Goal: Transaction & Acquisition: Purchase product/service

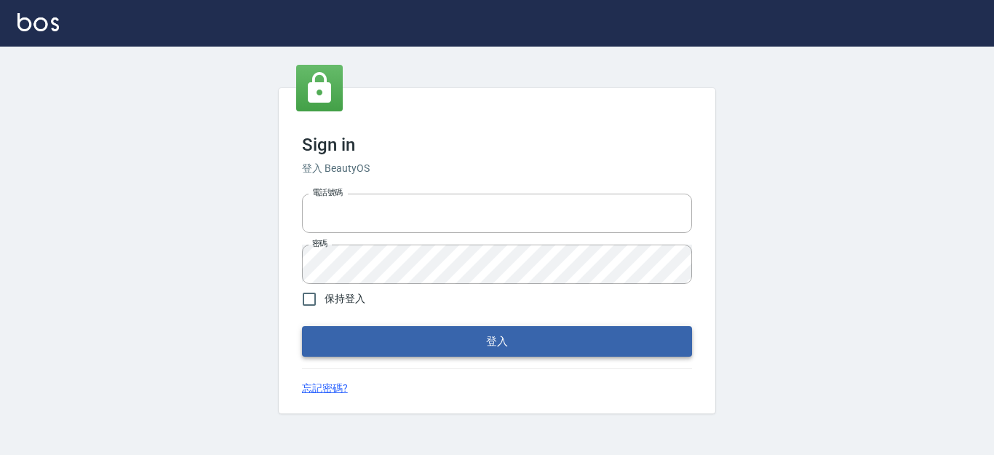
type input "0228278166"
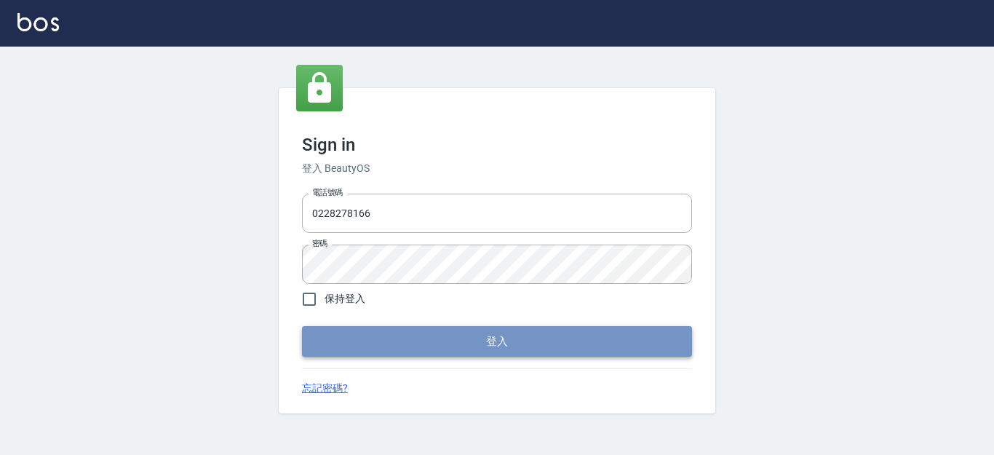
click at [407, 353] on button "登入" at bounding box center [497, 341] width 390 height 31
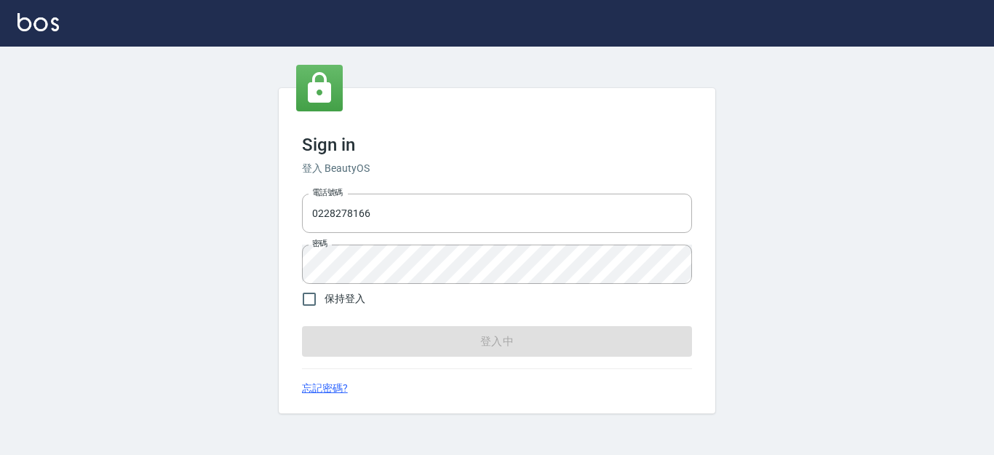
click at [672, 116] on div "Sign in 登入 BeautyOS 電話號碼 [PHONE_NUMBER] 電話號碼 密碼 密碼 保持登入 登入中 忘記密碼?" at bounding box center [497, 250] width 437 height 325
click at [672, 346] on form "電話號碼 [PHONE_NUMBER] 電話號碼 密碼 密碼 保持登入 登入中" at bounding box center [497, 272] width 390 height 169
click at [993, 144] on div "Sign in 登入 BeautyOS 電話號碼 [PHONE_NUMBER] 電話號碼 密碼 密碼 保持登入 登入中 忘記密碼?" at bounding box center [497, 251] width 994 height 408
click at [569, 386] on div "忘記密碼?" at bounding box center [497, 387] width 390 height 15
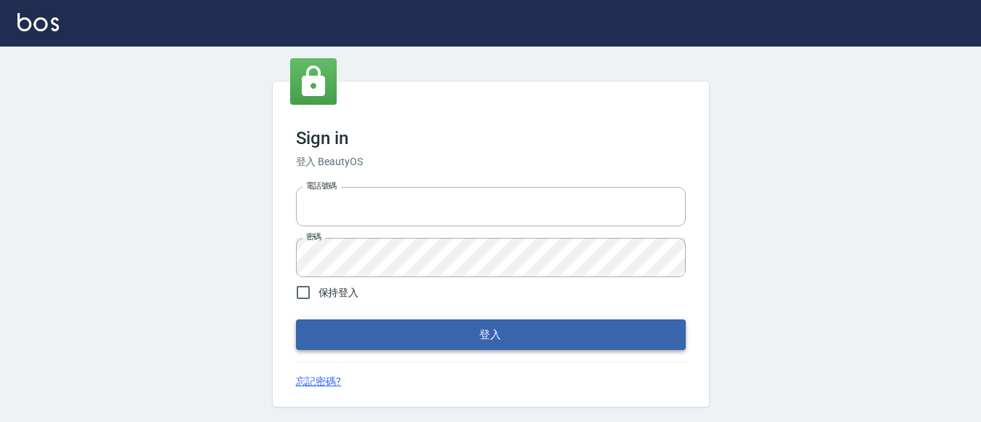
type input "0228278166"
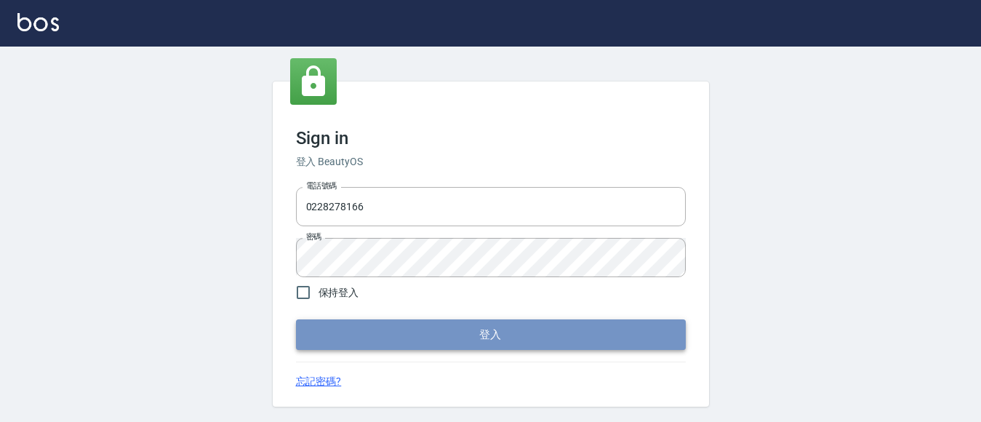
click at [465, 339] on button "登入" at bounding box center [491, 334] width 390 height 31
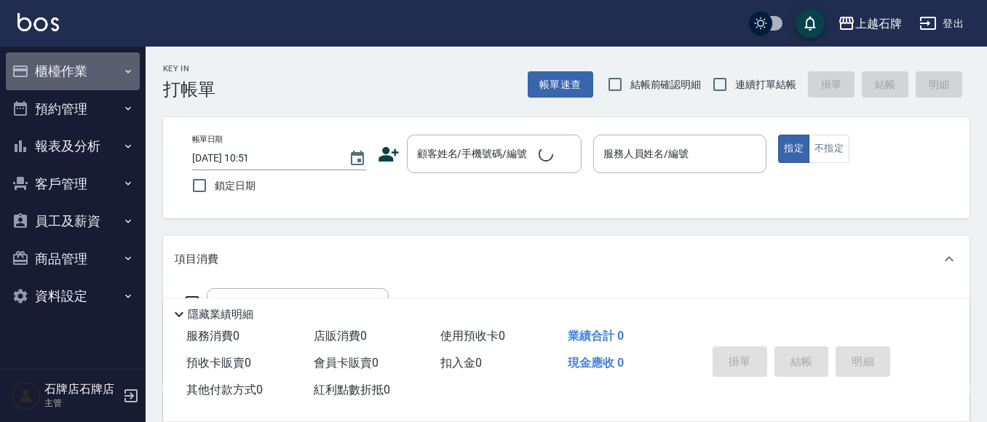
click at [78, 81] on button "櫃檯作業" at bounding box center [73, 71] width 134 height 38
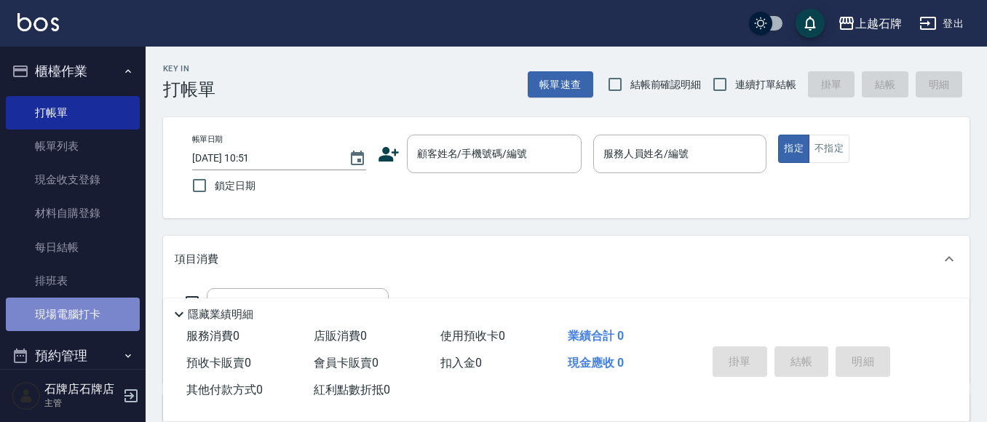
click at [79, 322] on link "現場電腦打卡" at bounding box center [73, 314] width 134 height 33
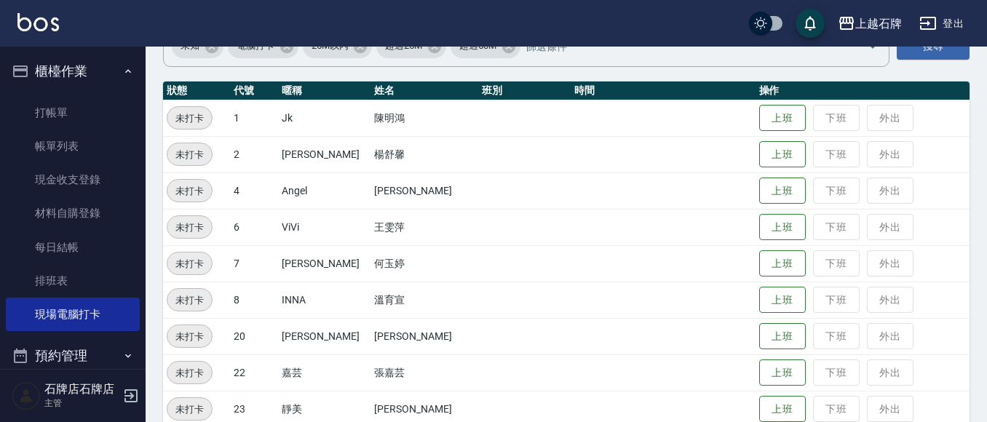
scroll to position [146, 0]
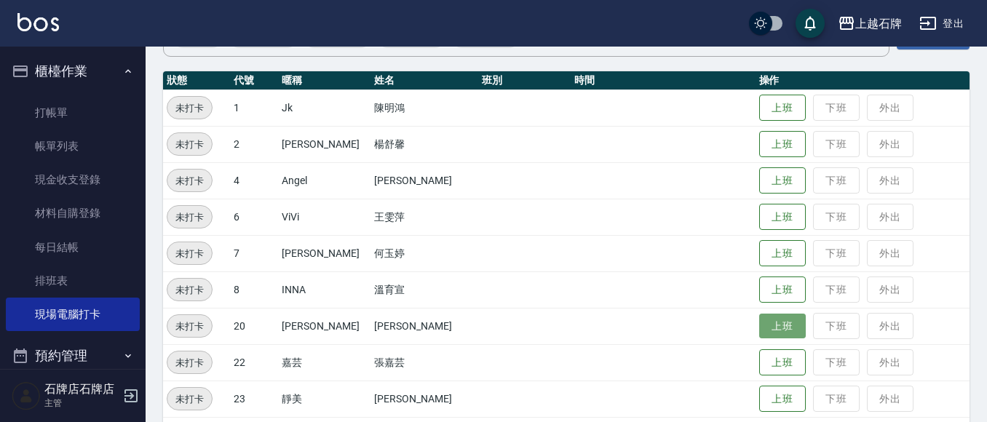
click at [759, 325] on button "上班" at bounding box center [782, 326] width 47 height 25
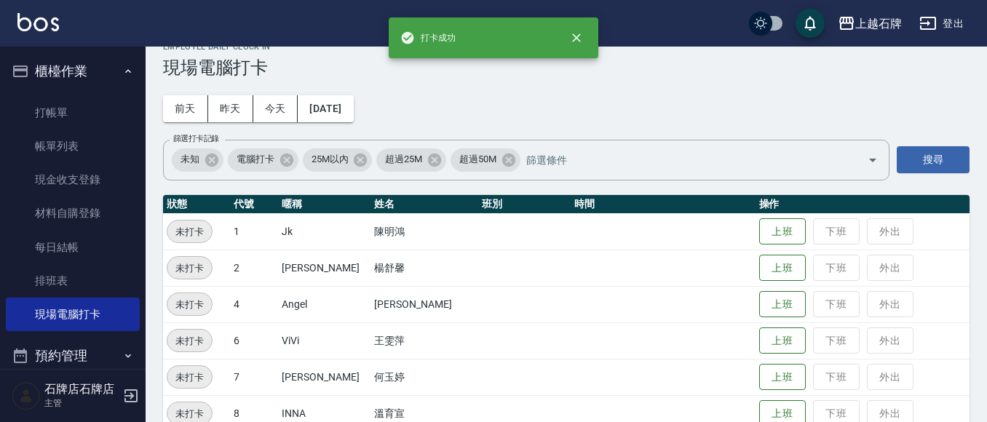
scroll to position [0, 0]
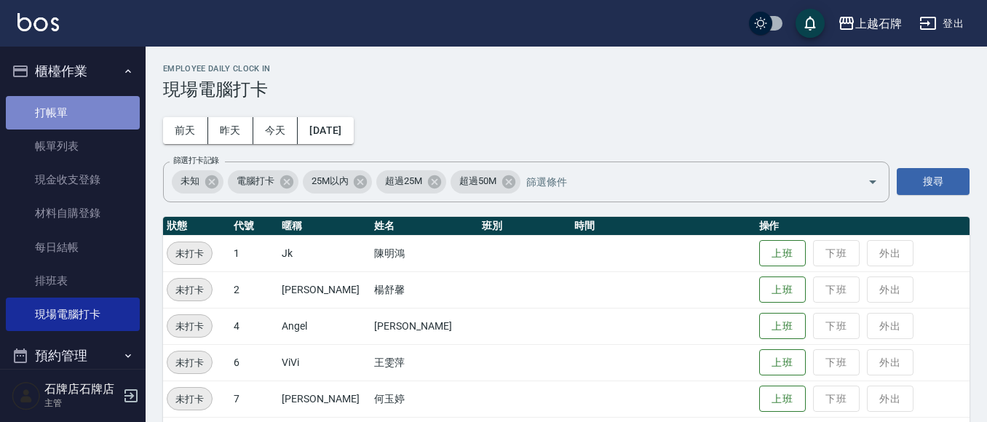
click at [116, 121] on link "打帳單" at bounding box center [73, 112] width 134 height 33
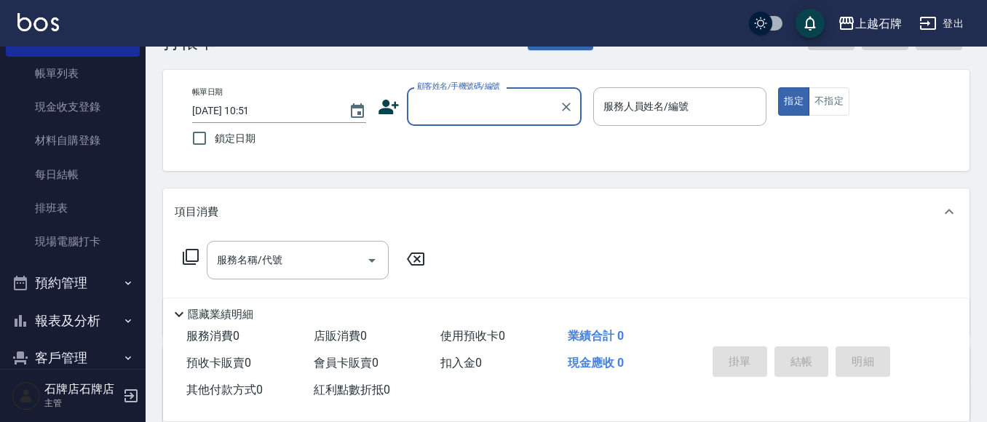
scroll to position [73, 0]
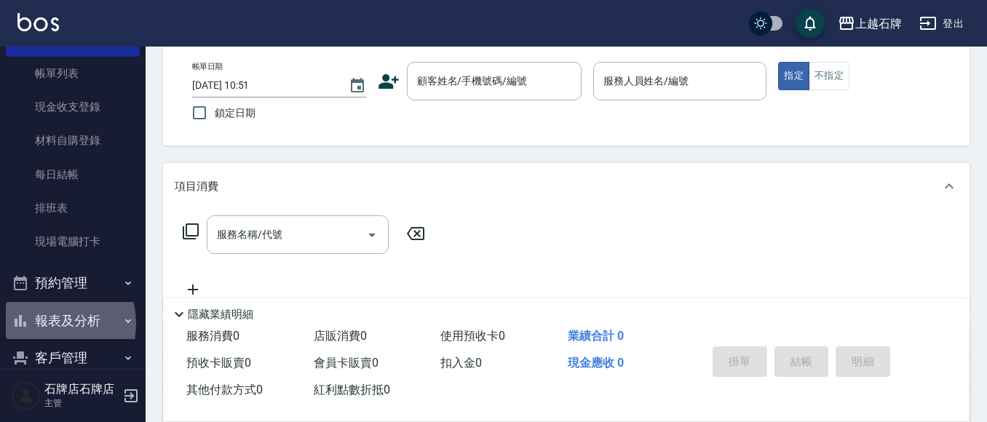
click at [44, 324] on button "報表及分析" at bounding box center [73, 321] width 134 height 38
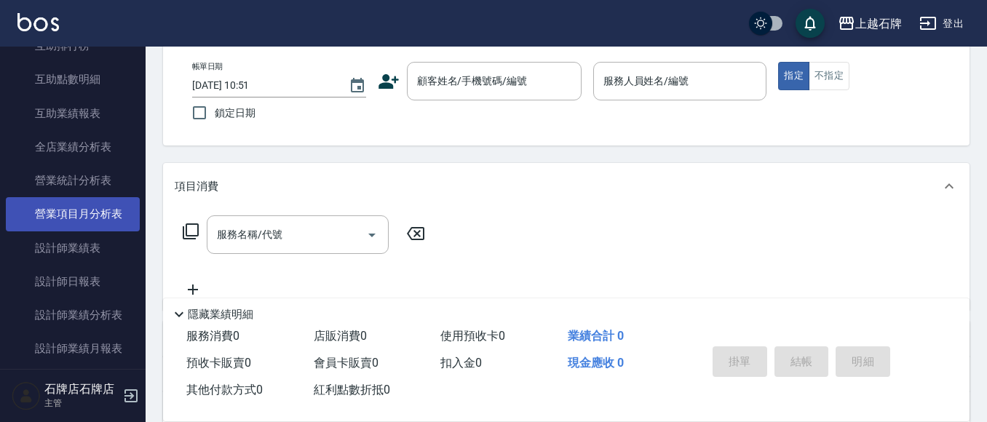
scroll to position [655, 0]
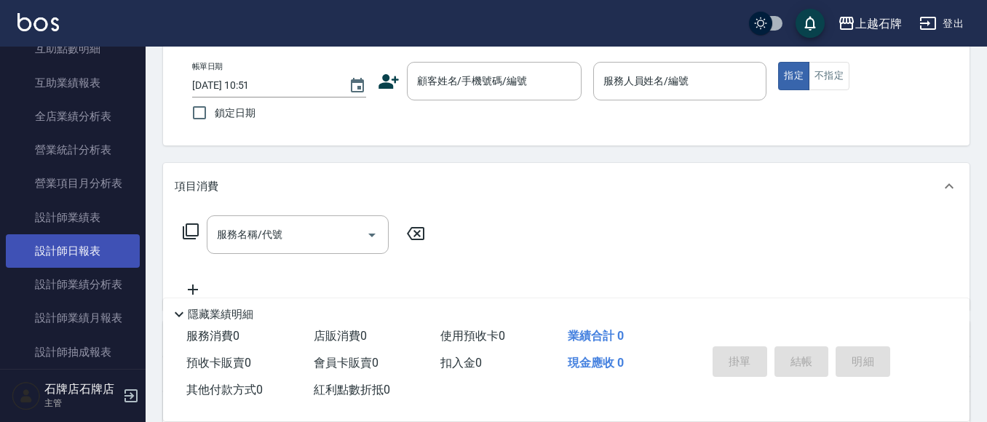
click at [65, 257] on link "設計師日報表" at bounding box center [73, 250] width 134 height 33
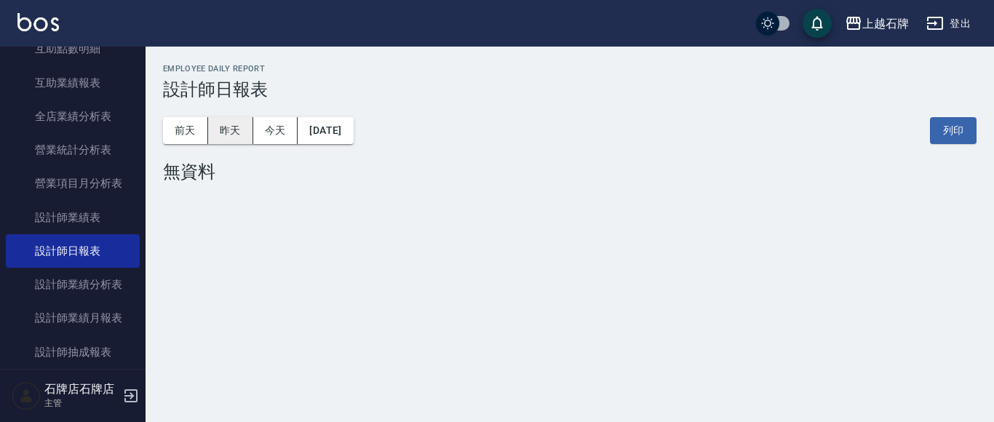
click at [236, 128] on button "昨天" at bounding box center [230, 130] width 45 height 27
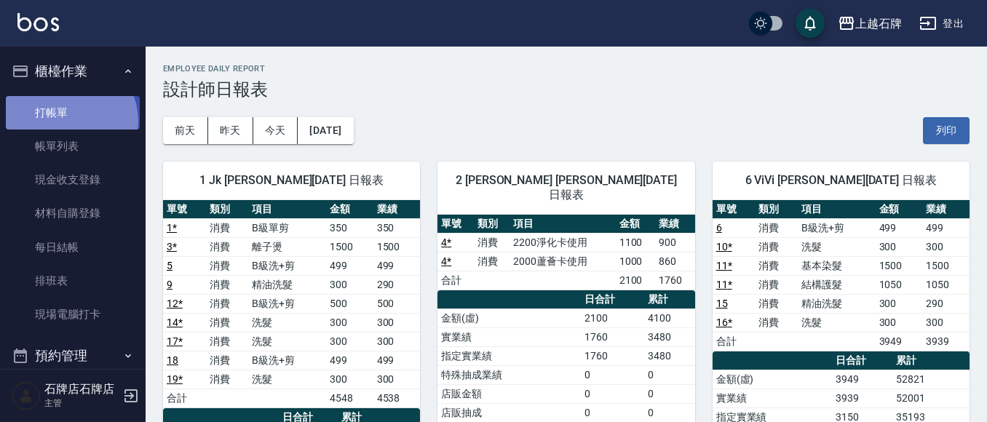
click at [67, 121] on link "打帳單" at bounding box center [73, 112] width 134 height 33
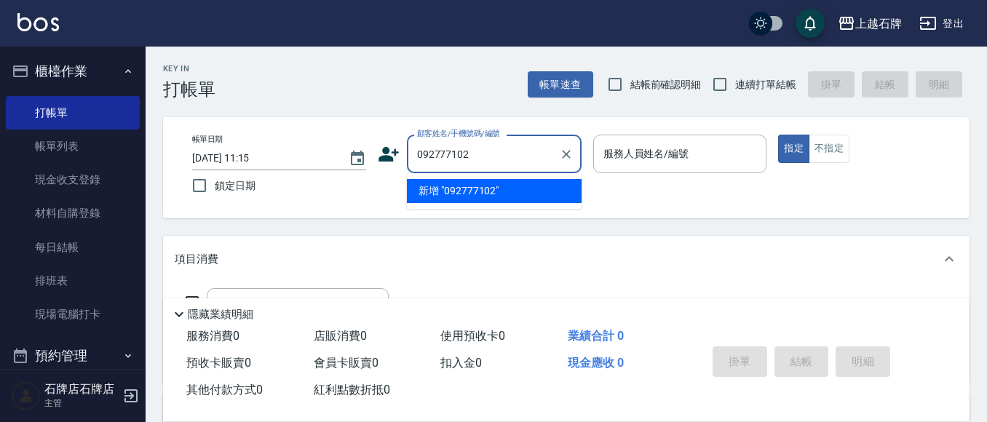
click at [433, 148] on input "092777102" at bounding box center [483, 153] width 140 height 25
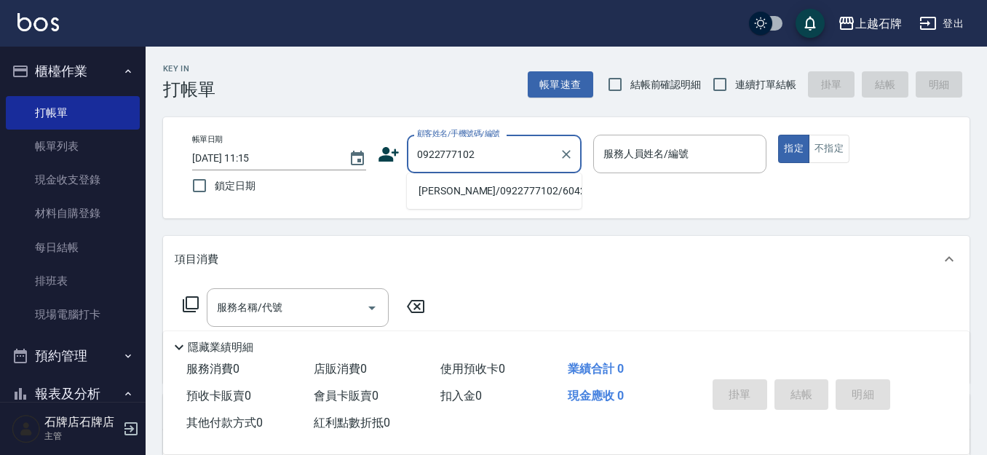
type input "0922777102"
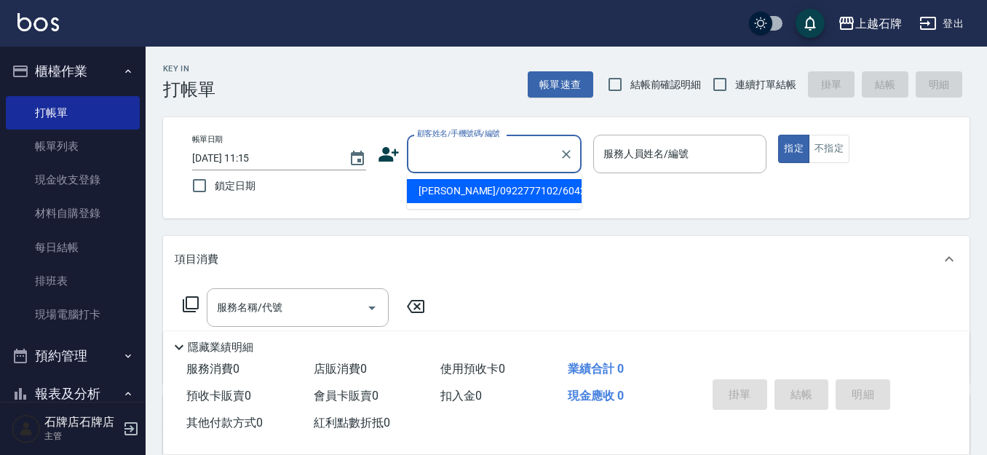
click at [525, 147] on input "顧客姓名/手機號碼/編號" at bounding box center [483, 153] width 140 height 25
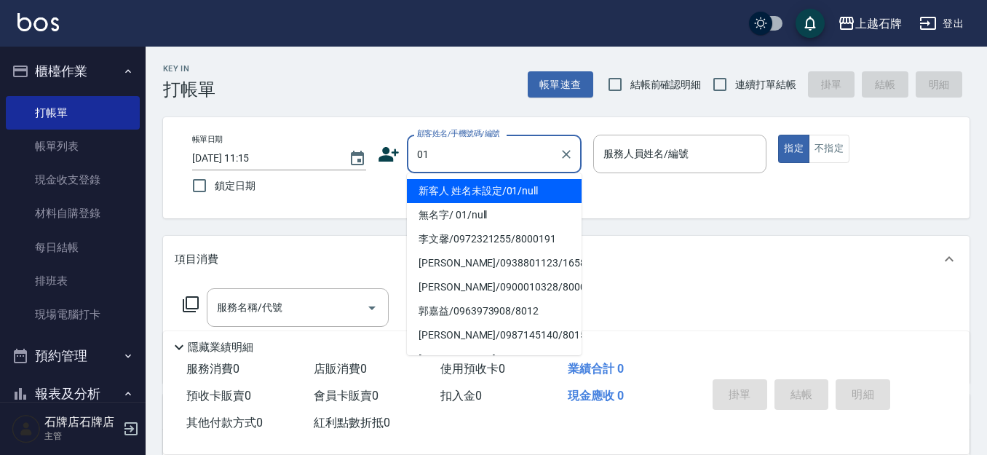
click at [515, 185] on li "新客人 姓名未設定/01/null" at bounding box center [494, 191] width 175 height 24
type input "01"
type input "1"
type input "新客人 姓名未設定/01/null"
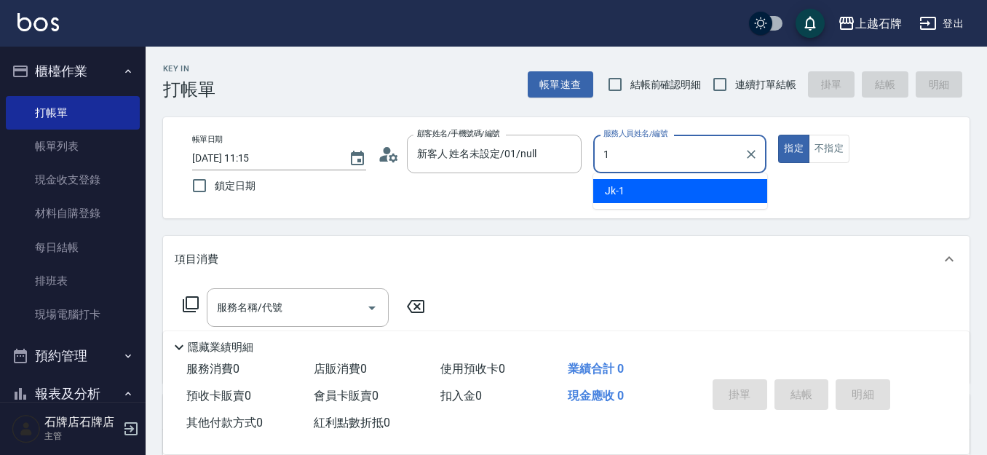
drag, startPoint x: 654, startPoint y: 185, endPoint x: 736, endPoint y: 174, distance: 82.9
click at [657, 185] on div "Jk -1" at bounding box center [680, 191] width 174 height 24
type input "Jk-1"
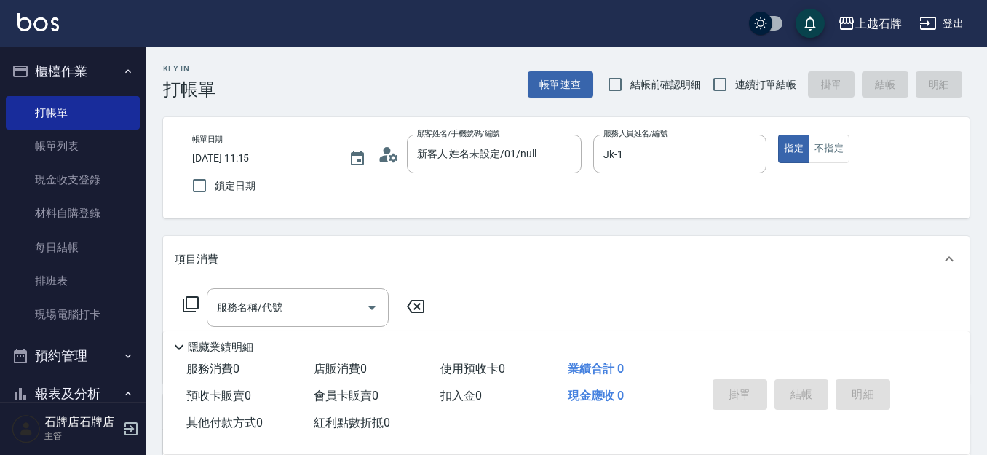
click at [853, 142] on div "指定 不指定" at bounding box center [865, 149] width 174 height 28
click at [843, 144] on button "不指定" at bounding box center [828, 149] width 41 height 28
click at [276, 310] on div "服務名稱/代號 服務名稱/代號" at bounding box center [298, 307] width 182 height 39
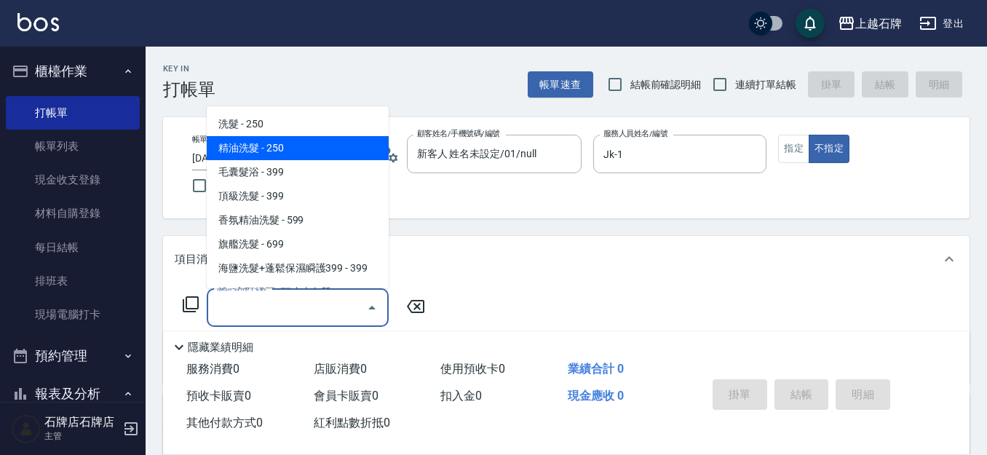
drag, startPoint x: 329, startPoint y: 147, endPoint x: 399, endPoint y: 248, distance: 123.3
click at [330, 146] on span "精油洗髮 - 250" at bounding box center [298, 148] width 182 height 24
type input "精油洗髮(102)"
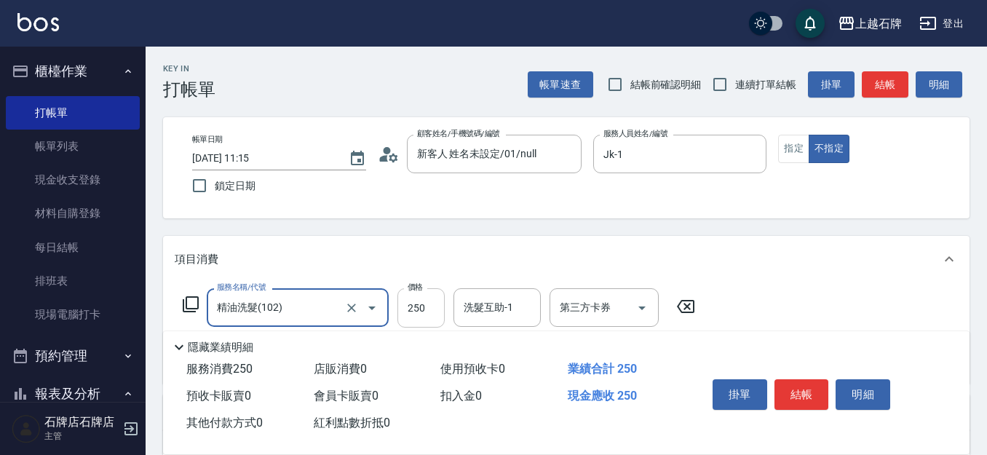
click at [416, 303] on input "250" at bounding box center [420, 307] width 47 height 39
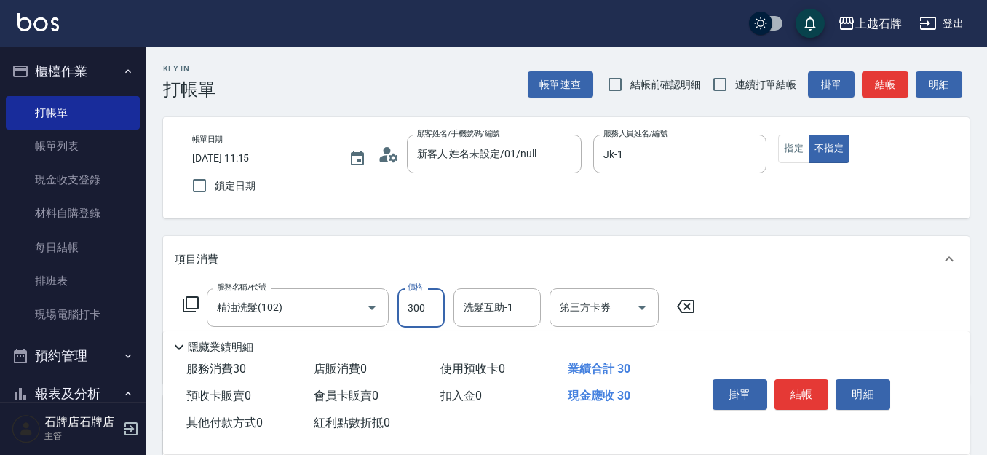
type input "300"
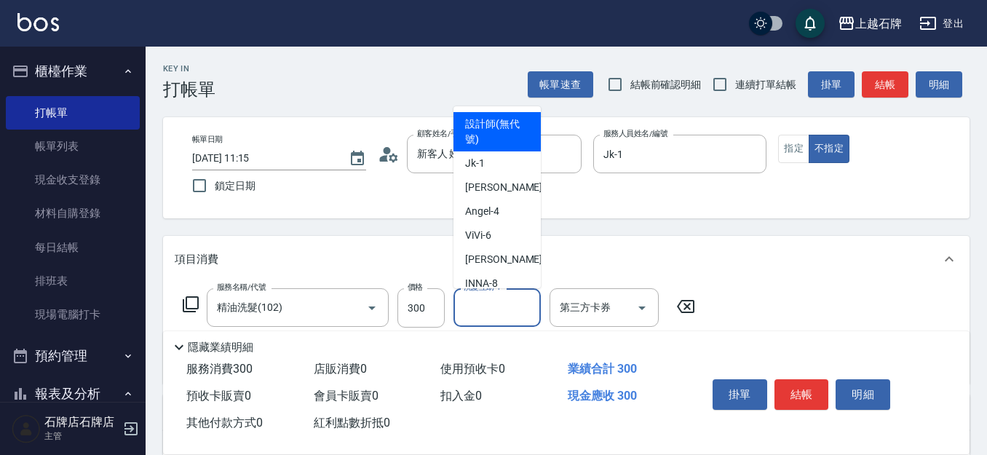
click at [483, 310] on div "洗髮互助-1 洗髮互助-1" at bounding box center [496, 307] width 87 height 39
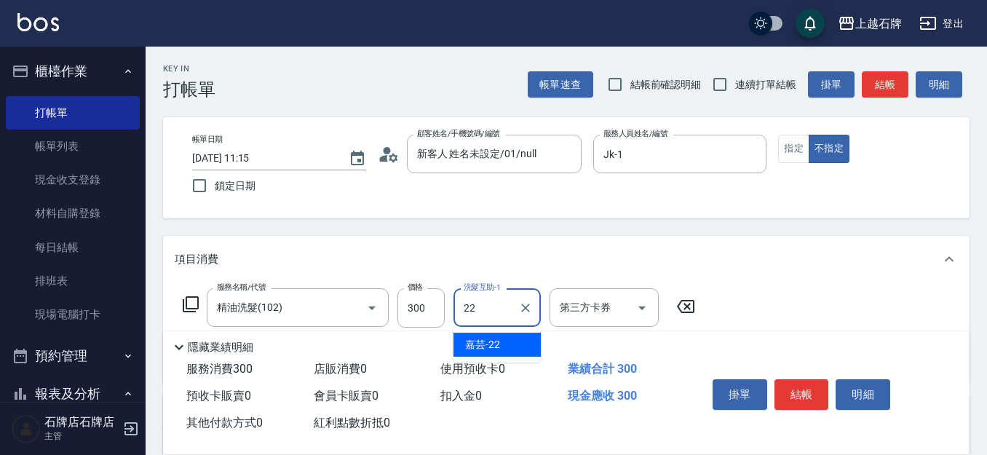
click at [525, 344] on div "嘉芸 -22" at bounding box center [496, 344] width 87 height 24
type input "嘉芸-22"
click at [798, 388] on button "結帳" at bounding box center [801, 394] width 55 height 31
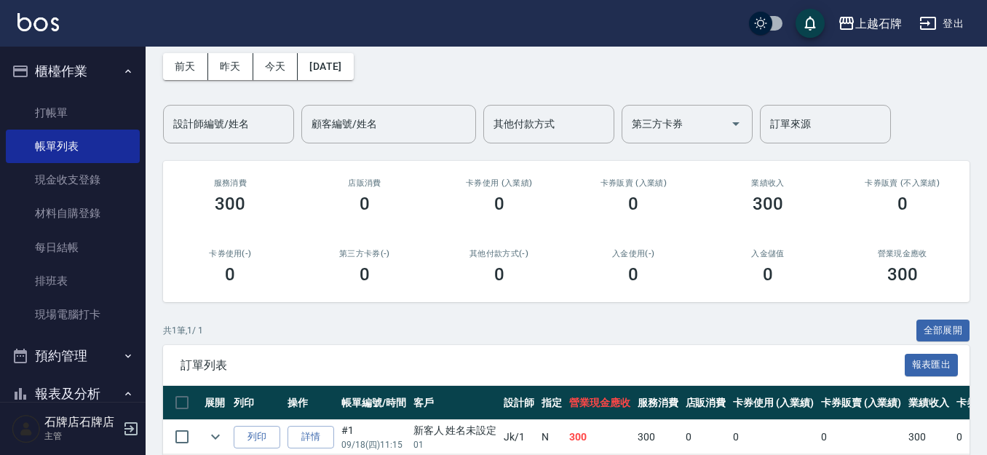
scroll to position [133, 0]
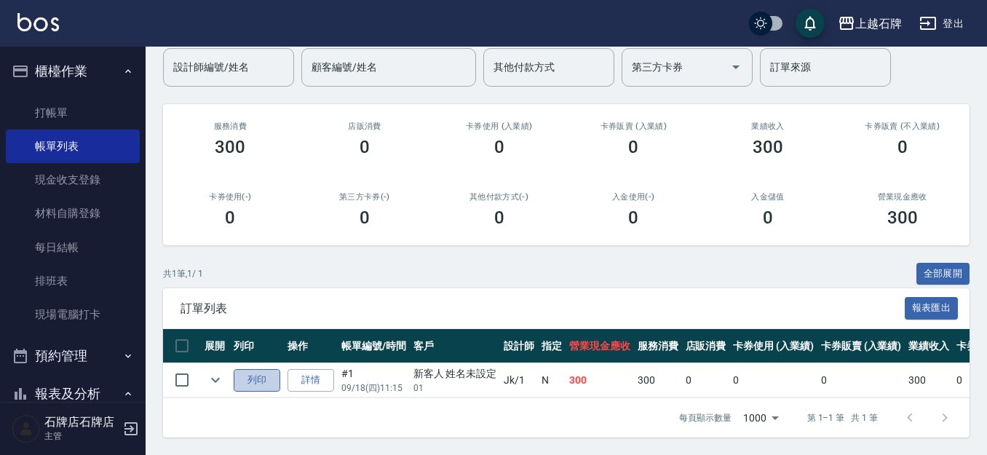
click at [243, 369] on button "列印" at bounding box center [257, 380] width 47 height 23
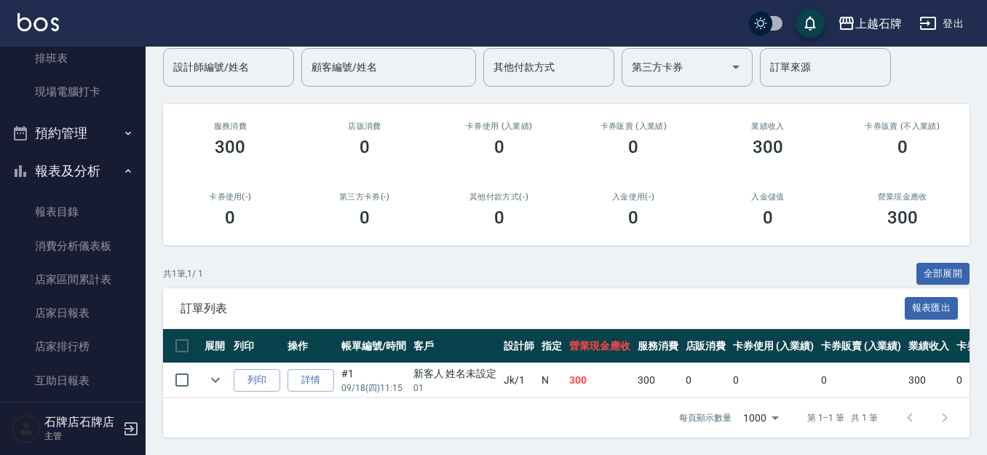
scroll to position [291, 0]
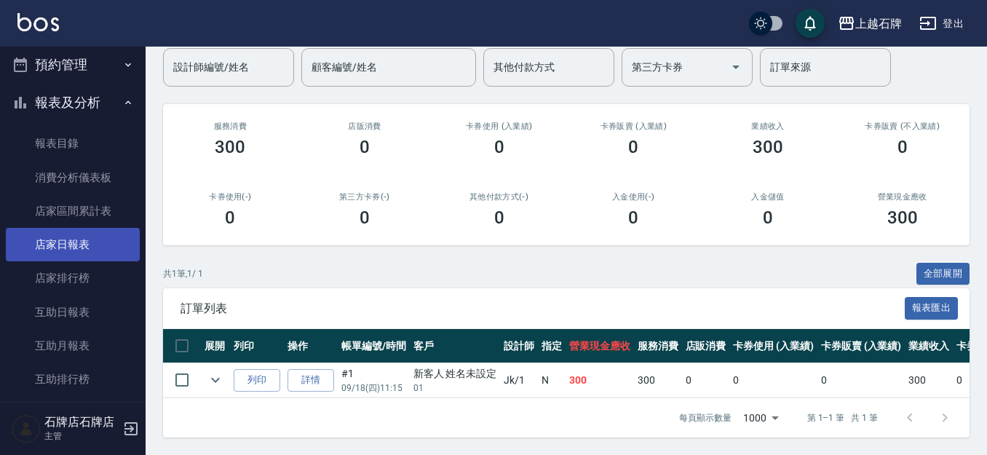
click at [65, 248] on link "店家日報表" at bounding box center [73, 244] width 134 height 33
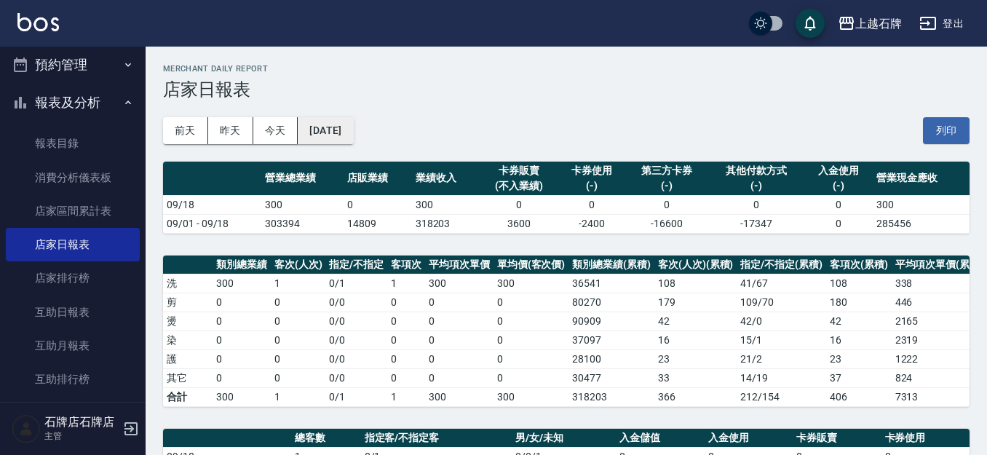
click at [342, 127] on button "2025/09/18" at bounding box center [325, 130] width 55 height 27
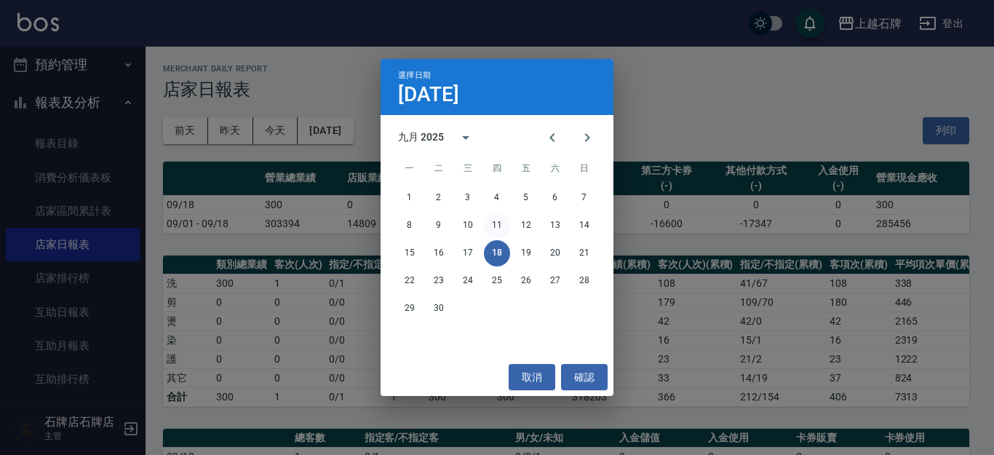
click at [495, 228] on button "11" at bounding box center [497, 225] width 26 height 26
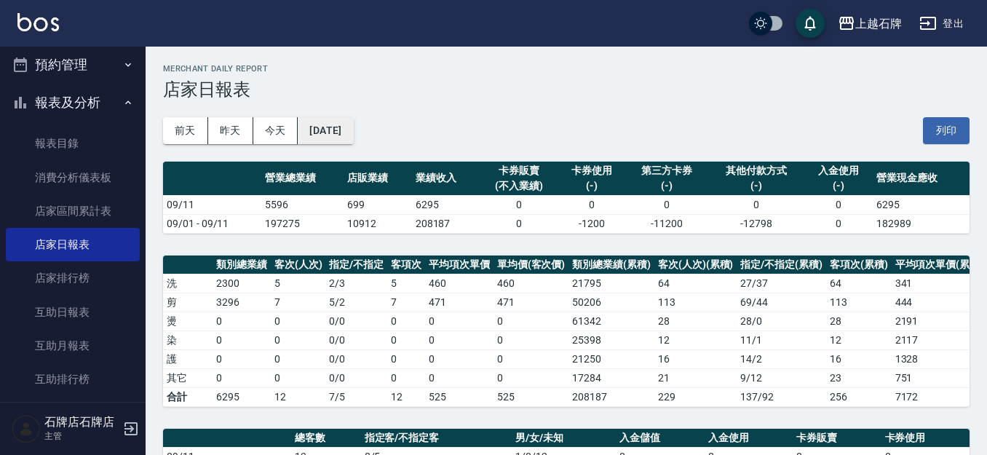
click at [353, 120] on button "2025/09/11" at bounding box center [325, 130] width 55 height 27
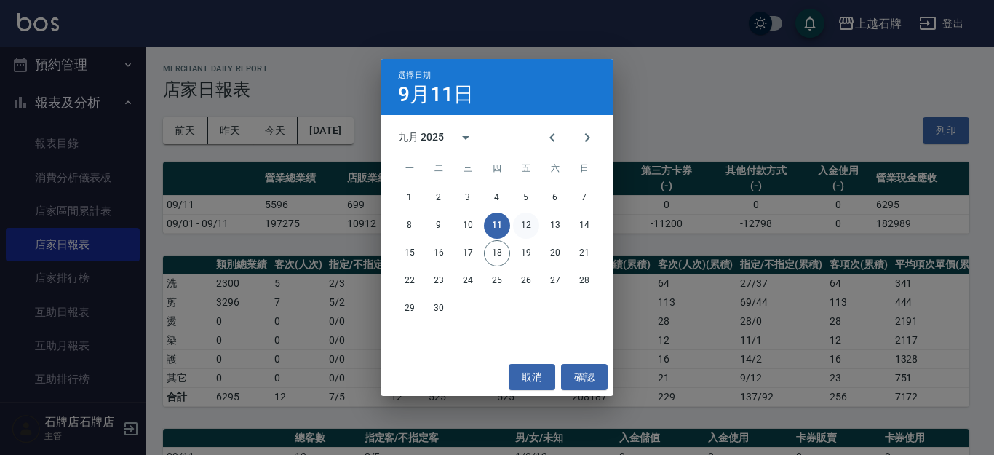
click at [525, 229] on button "12" at bounding box center [526, 225] width 26 height 26
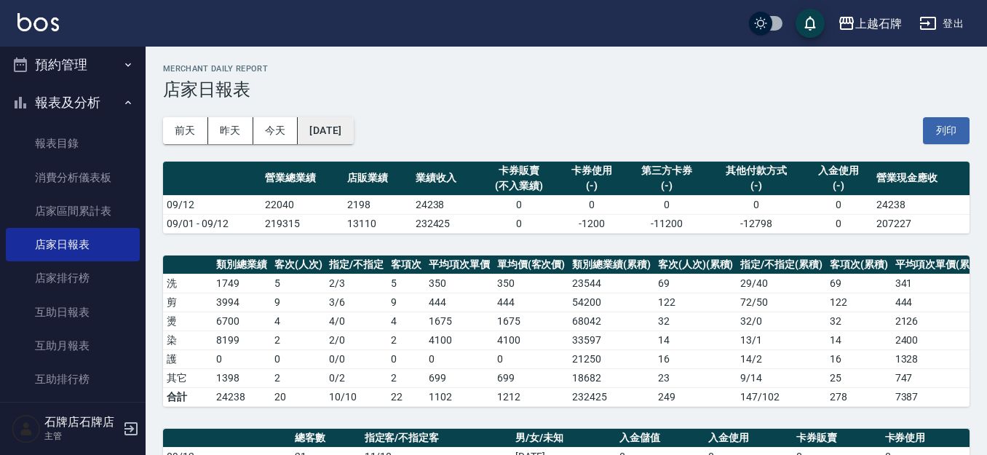
click at [353, 118] on button "2025/09/12" at bounding box center [325, 130] width 55 height 27
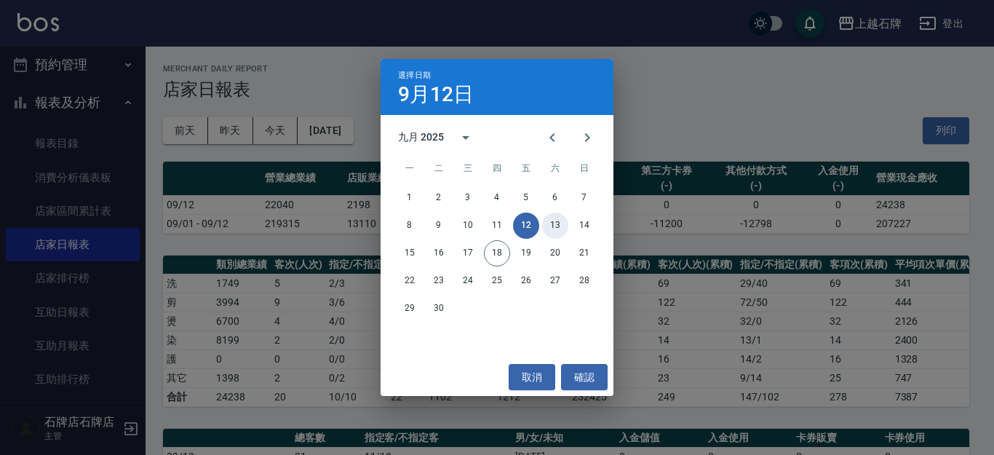
click at [544, 220] on button "13" at bounding box center [555, 225] width 26 height 26
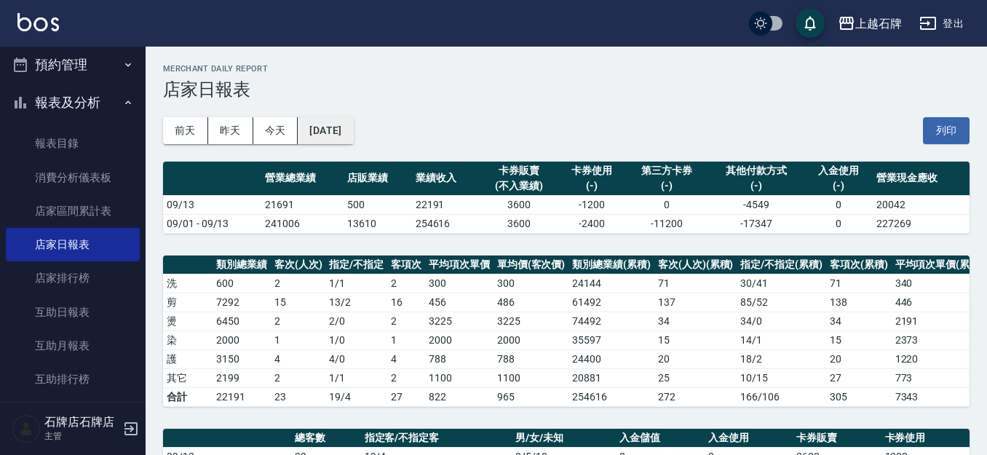
click at [346, 130] on button "2025/09/13" at bounding box center [325, 130] width 55 height 27
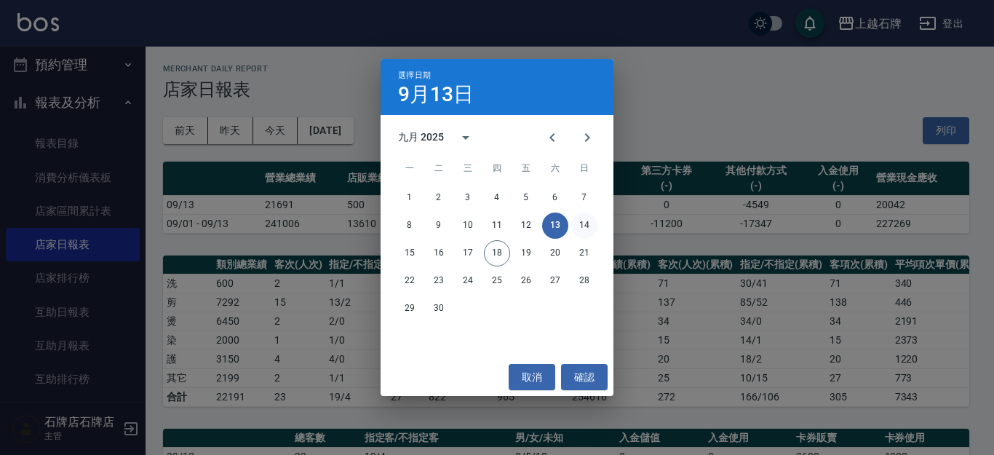
click at [582, 228] on button "14" at bounding box center [584, 225] width 26 height 26
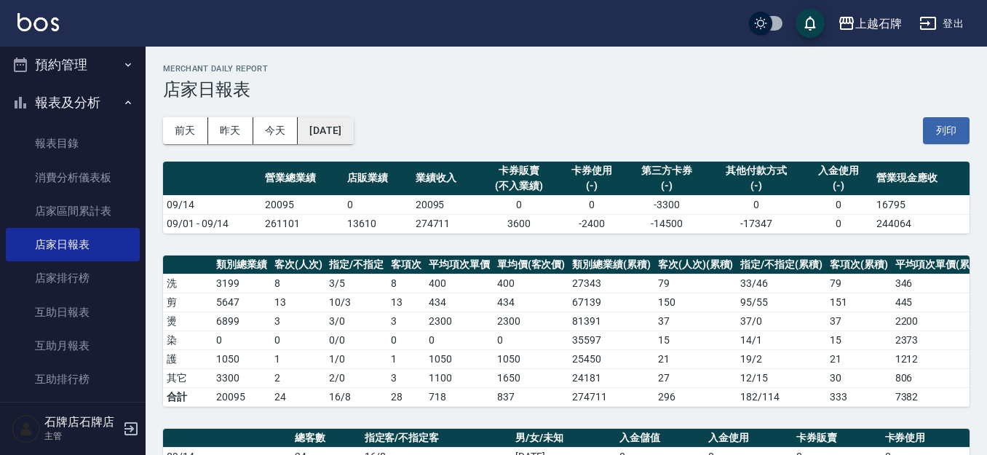
click at [311, 143] on button "2025/09/14" at bounding box center [325, 130] width 55 height 27
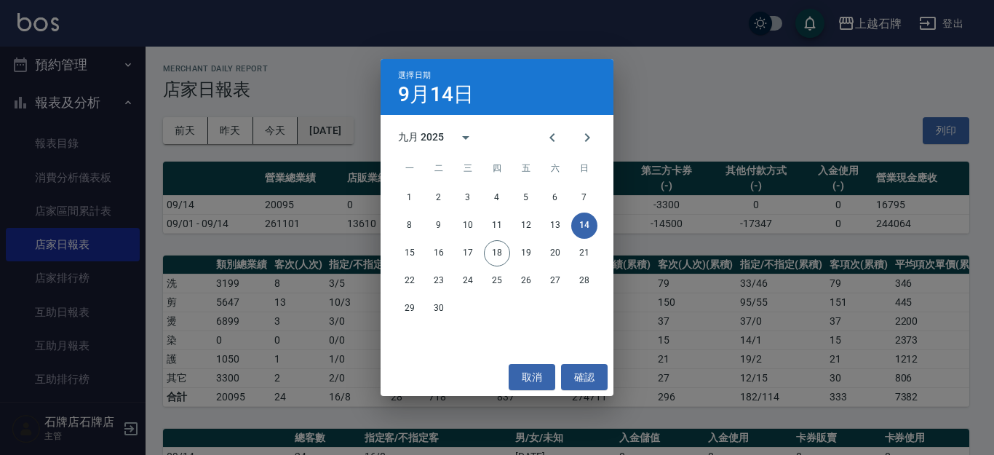
click at [332, 134] on div "選擇日期 9月14日 九月 2025 一 二 三 四 五 六 日 1 2 3 4 5 6 7 8 9 10 11 12 13 14 15 16 17 18 1…" at bounding box center [497, 227] width 994 height 455
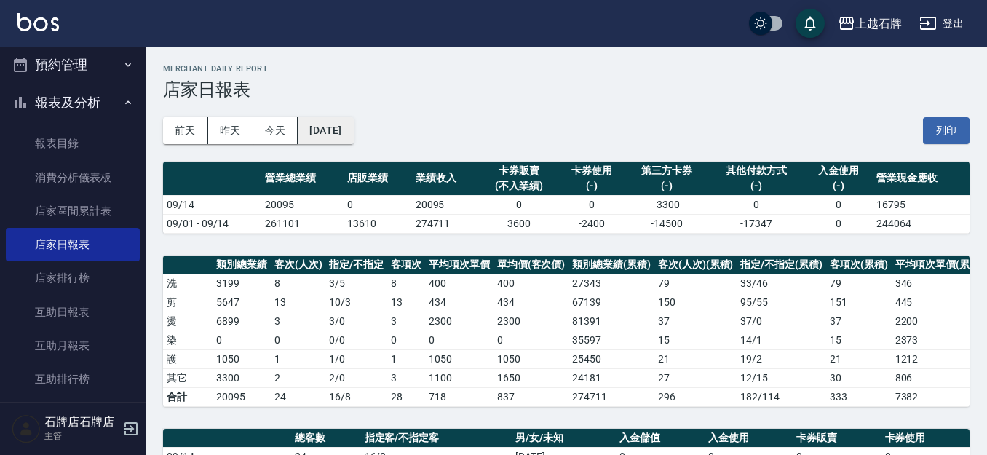
click at [323, 128] on button "2025/09/14" at bounding box center [325, 130] width 55 height 27
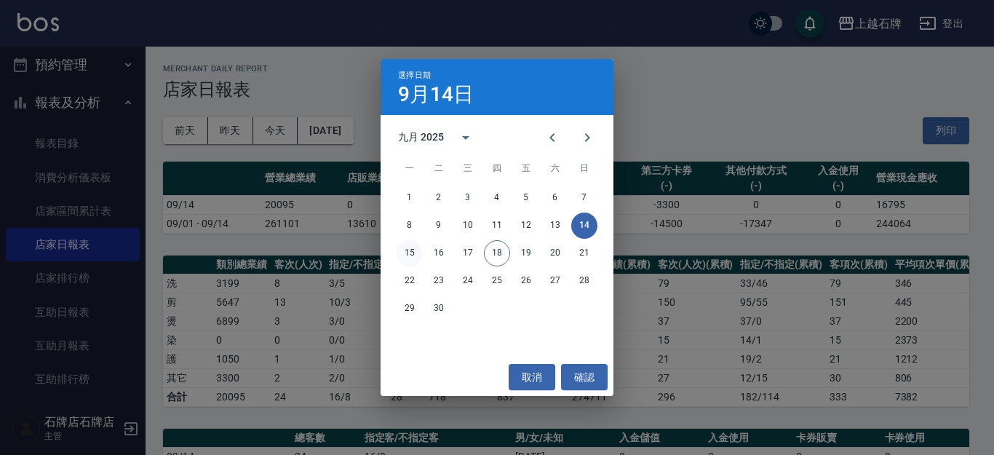
click at [407, 252] on button "15" at bounding box center [410, 253] width 26 height 26
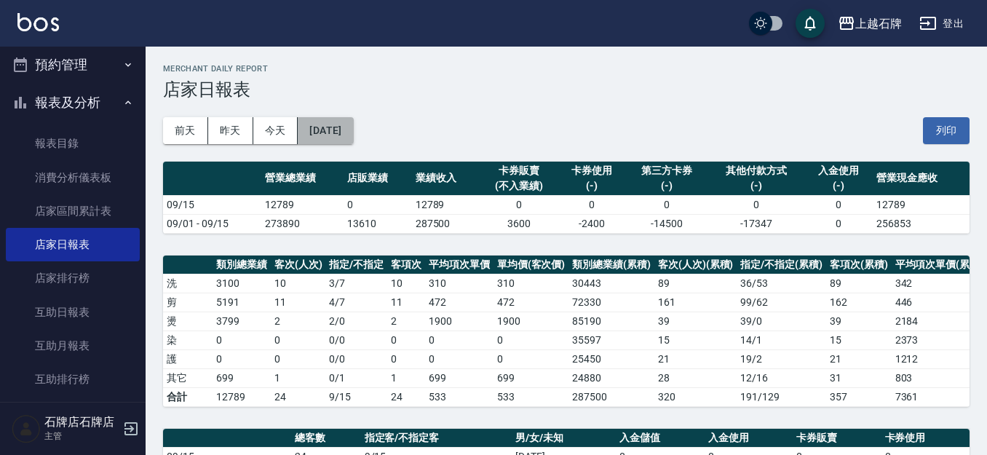
click at [353, 132] on button "2025/09/15" at bounding box center [325, 130] width 55 height 27
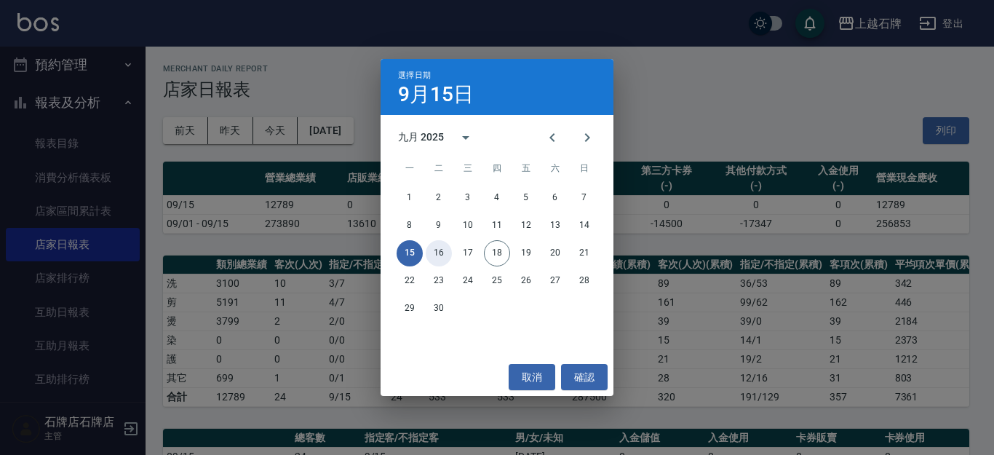
click at [447, 251] on button "16" at bounding box center [439, 253] width 26 height 26
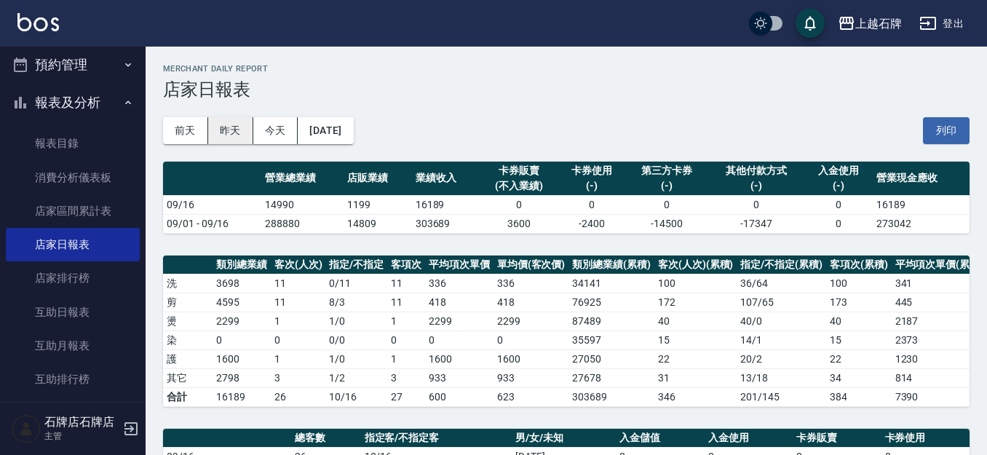
click at [226, 138] on button "昨天" at bounding box center [230, 130] width 45 height 27
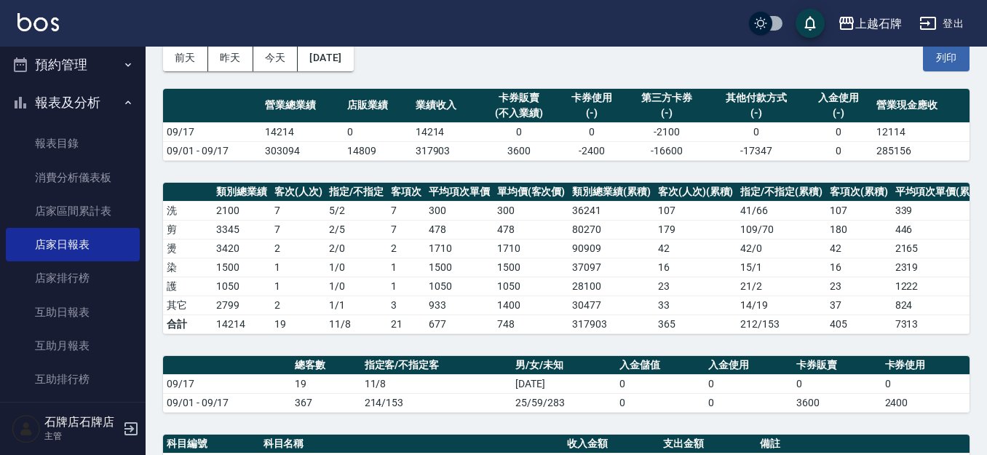
scroll to position [291, 0]
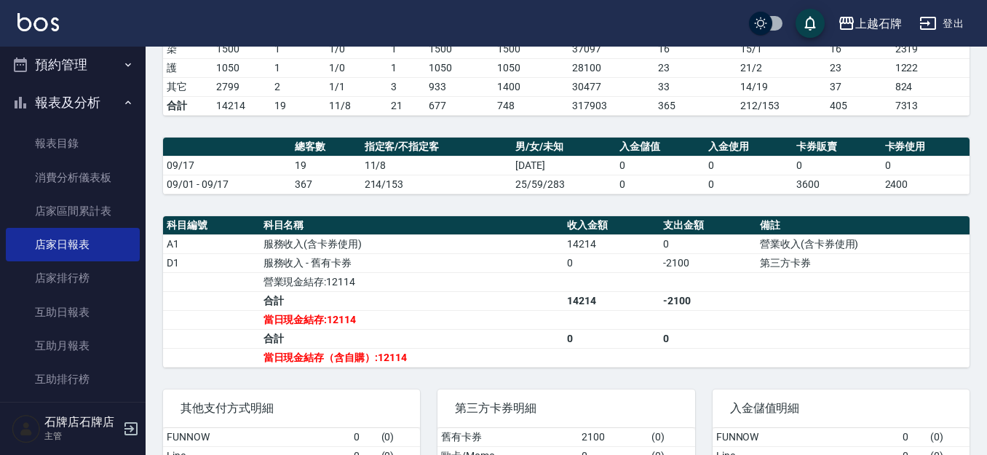
click at [422, 235] on th "科目名稱" at bounding box center [411, 225] width 303 height 19
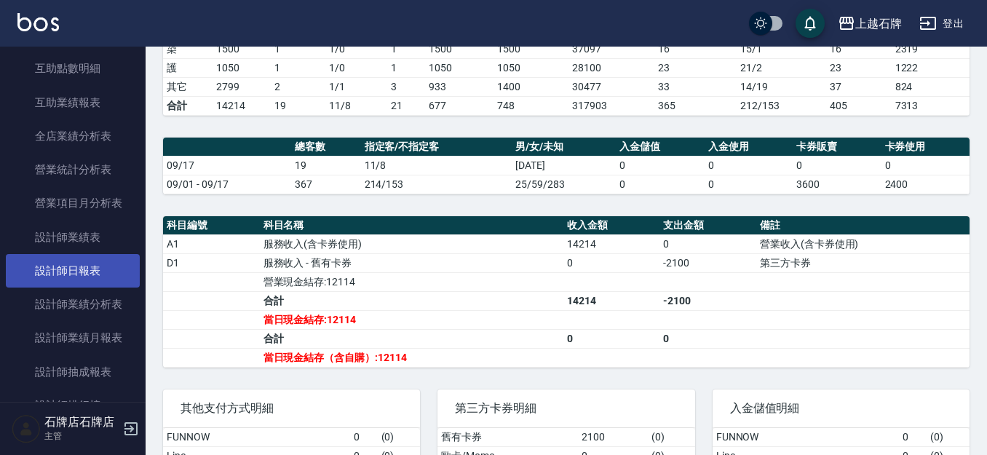
scroll to position [655, 0]
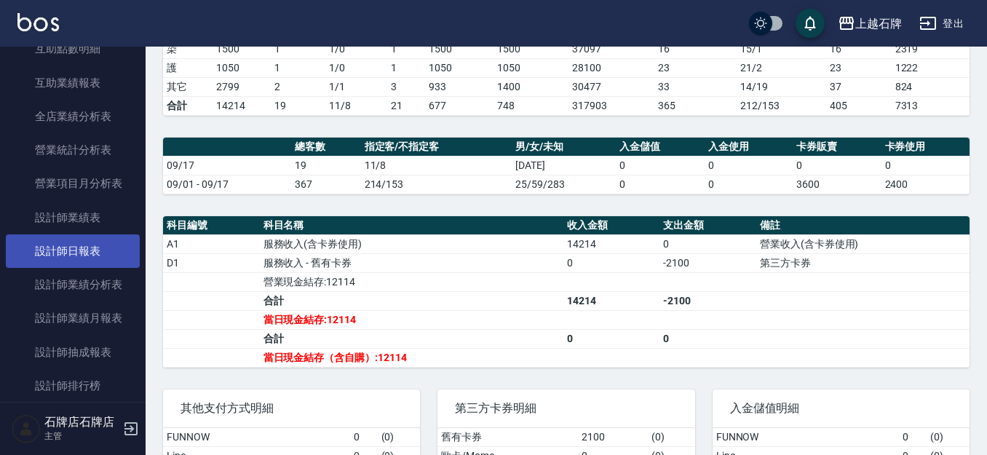
click at [88, 251] on link "設計師日報表" at bounding box center [73, 250] width 134 height 33
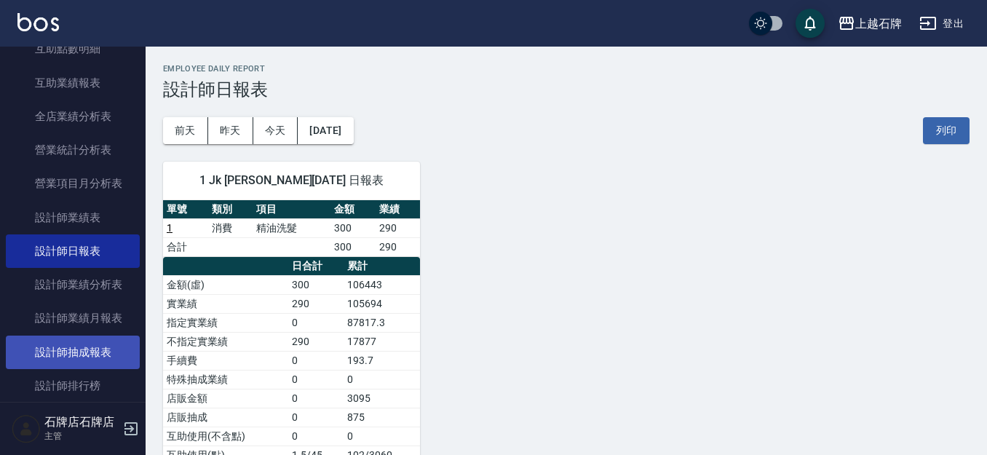
click at [83, 340] on link "設計師抽成報表" at bounding box center [73, 351] width 134 height 33
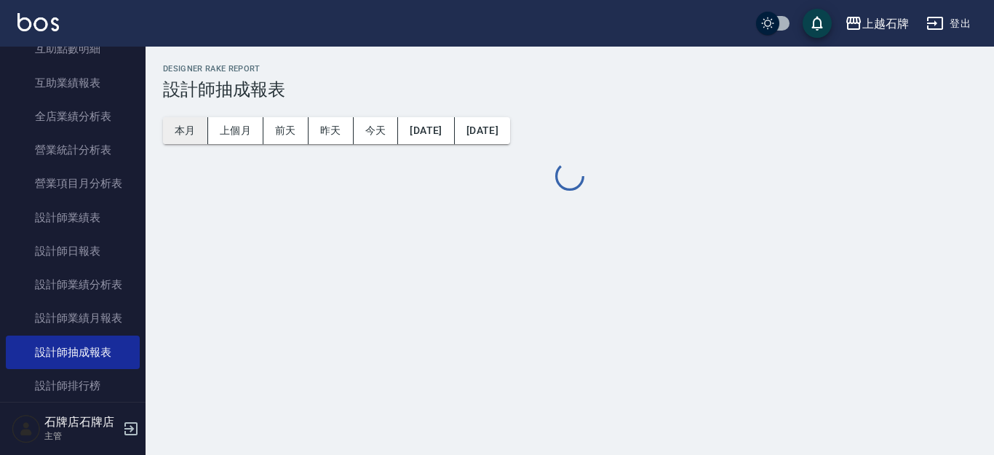
click at [201, 121] on button "本月" at bounding box center [185, 130] width 45 height 27
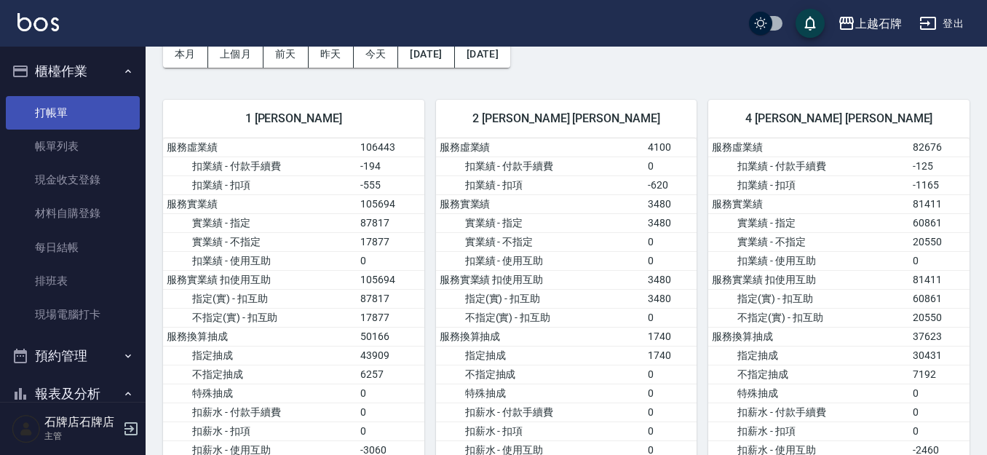
scroll to position [73, 0]
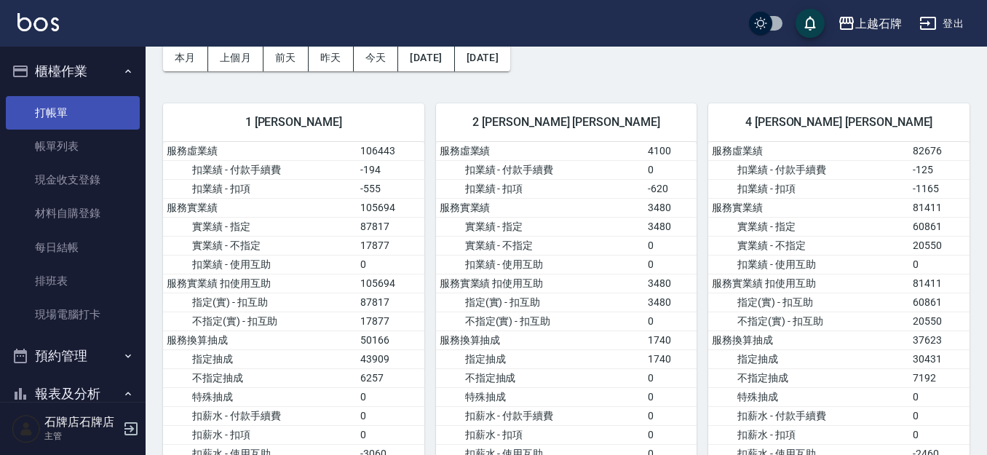
click at [64, 116] on link "打帳單" at bounding box center [73, 112] width 134 height 33
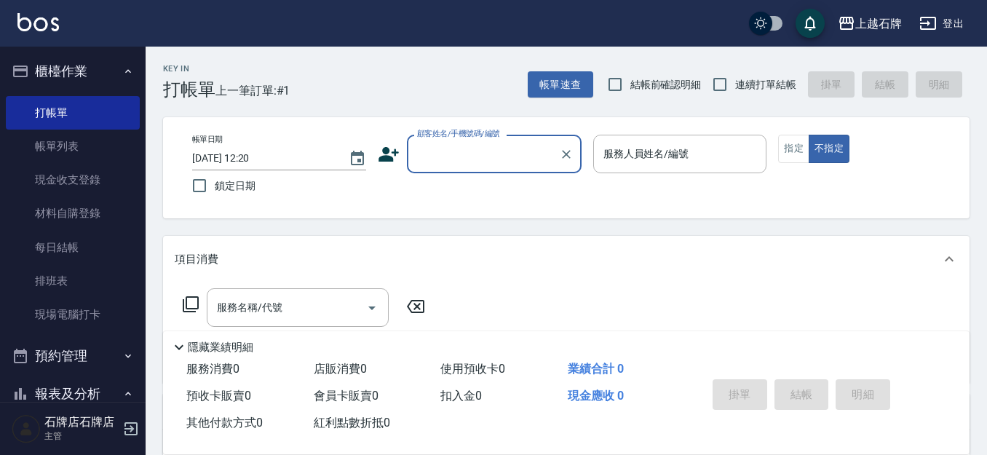
click at [443, 73] on div "Key In 打帳單 上一筆訂單:#1 帳單速查 結帳前確認明細 連續打單結帳 掛單 結帳 明細" at bounding box center [558, 73] width 824 height 53
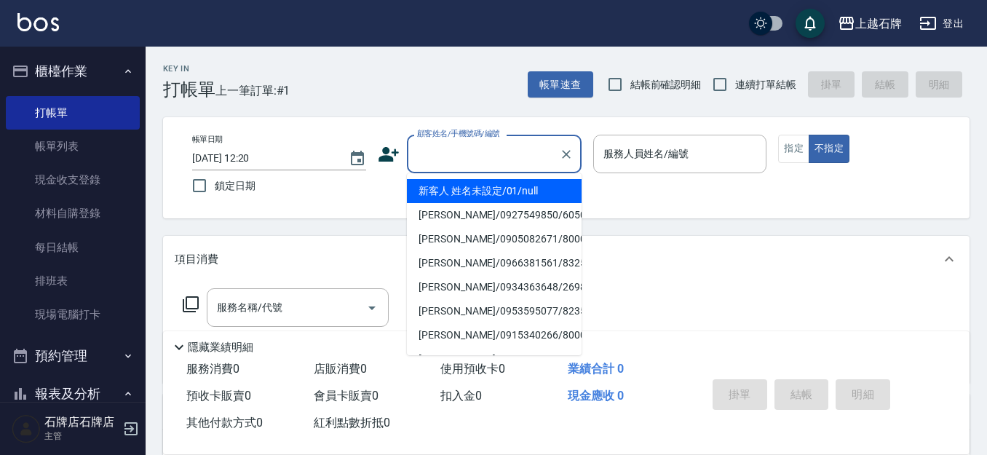
click at [525, 162] on input "顧客姓名/手機號碼/編號" at bounding box center [483, 153] width 140 height 25
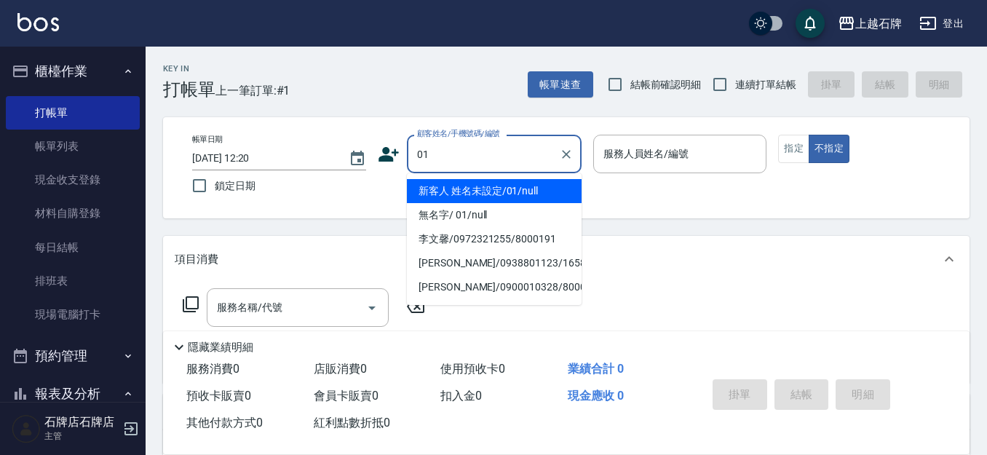
type input "新客人 姓名未設定/01/null"
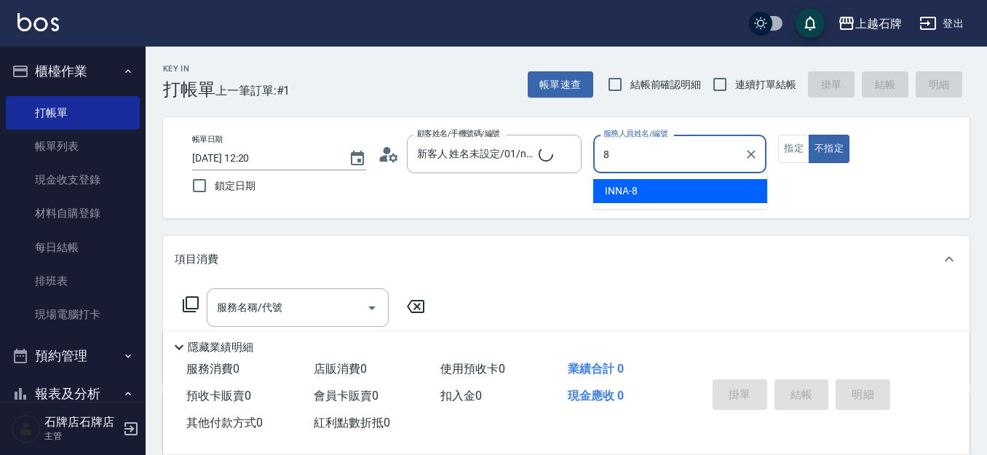
type input "INNA-8"
type button "false"
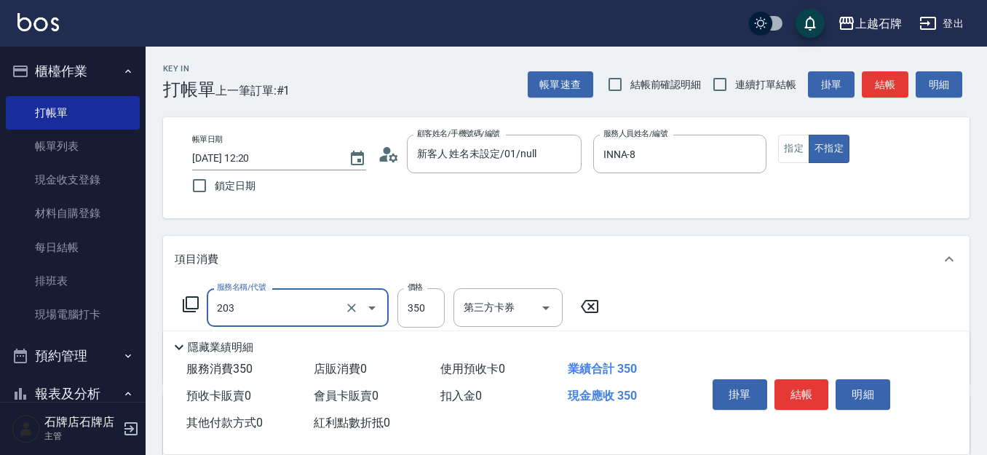
type input "B級洗+剪(203)"
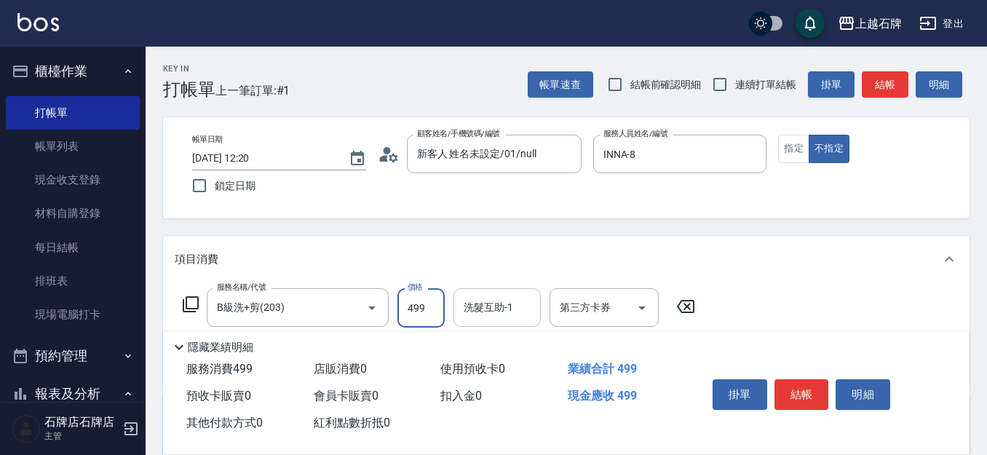
type input "499"
click at [477, 299] on div "洗髮互助-1 洗髮互助-1" at bounding box center [496, 307] width 87 height 39
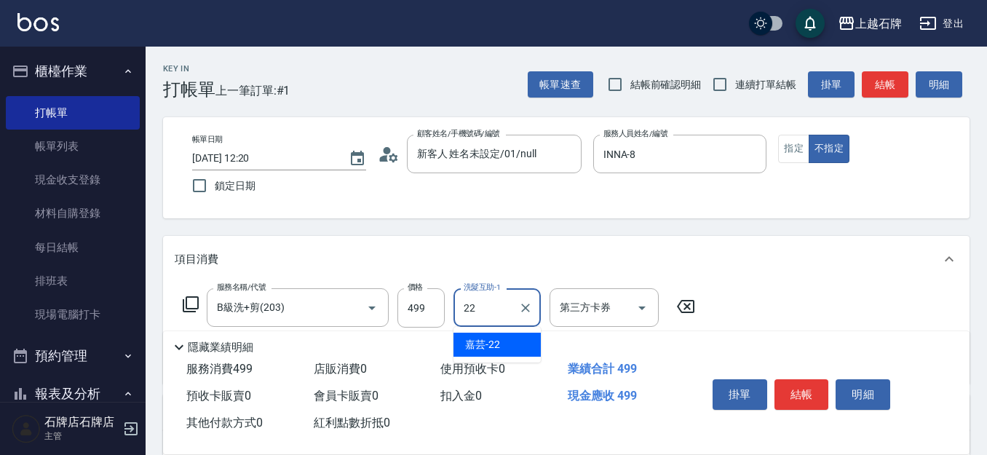
click at [503, 329] on ul "嘉芸 -22" at bounding box center [496, 345] width 87 height 36
click at [510, 339] on div "嘉芸 -22" at bounding box center [496, 344] width 87 height 24
type input "嘉芸-22"
click at [530, 311] on icon "Clear" at bounding box center [525, 307] width 15 height 15
type input "靖文-26"
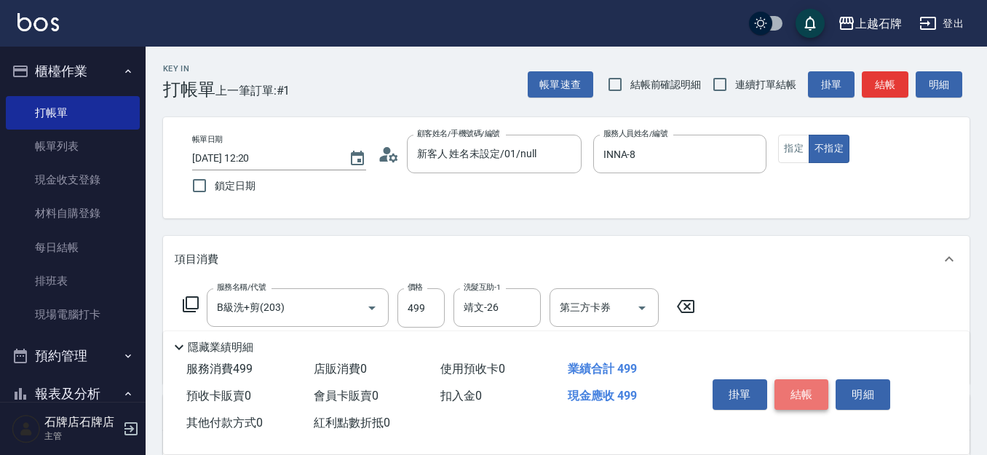
click at [805, 379] on button "結帳" at bounding box center [801, 394] width 55 height 31
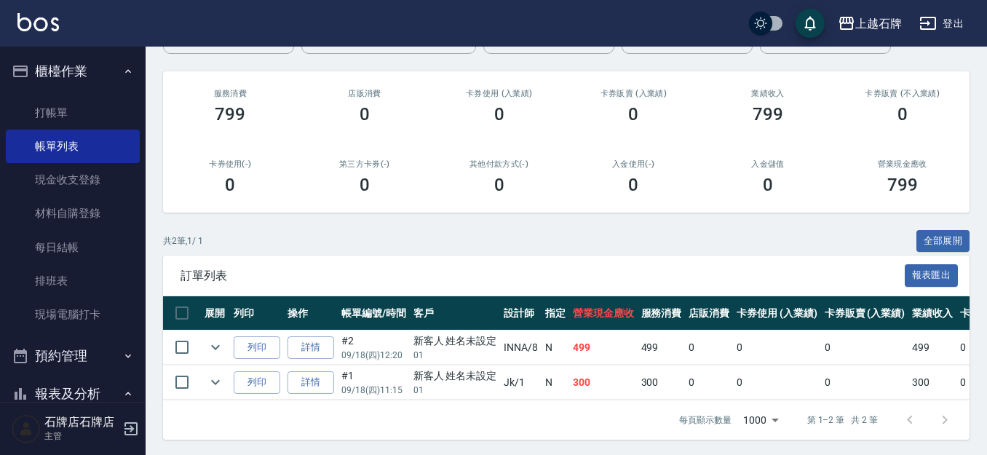
scroll to position [168, 0]
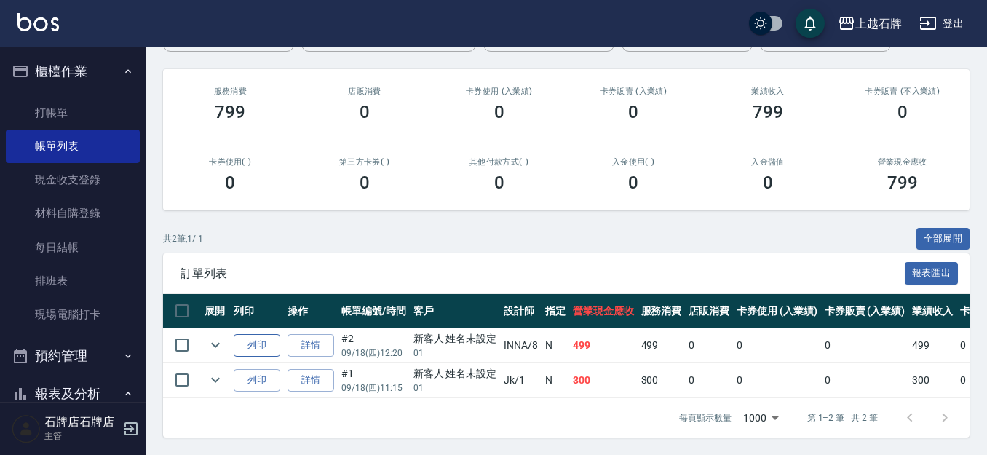
click at [255, 334] on button "列印" at bounding box center [257, 345] width 47 height 23
